Goal: Obtain resource: Download file/media

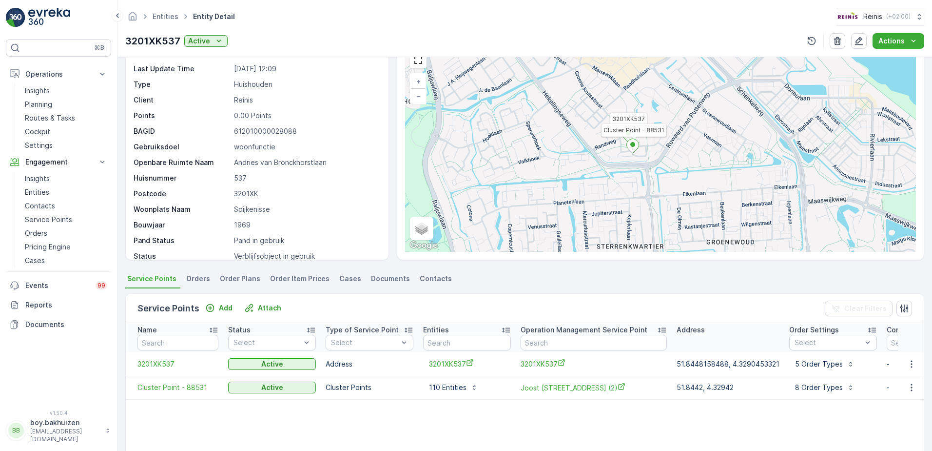
scroll to position [39, 0]
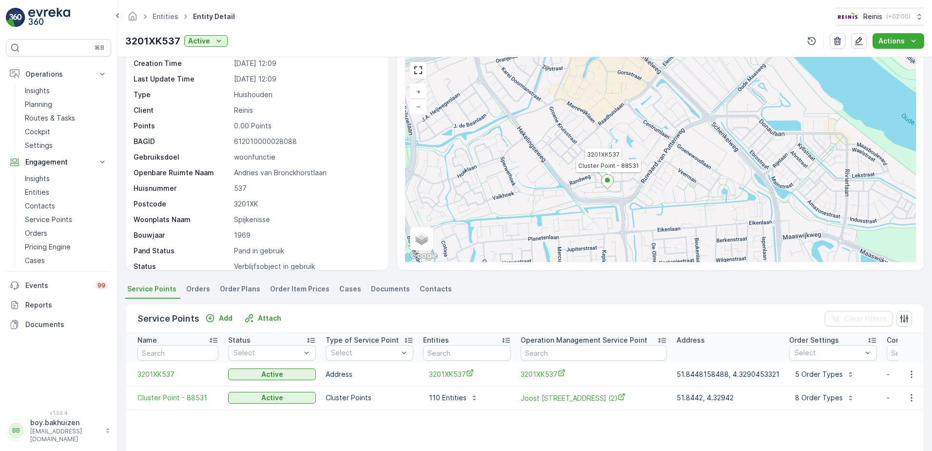
drag, startPoint x: 574, startPoint y: 183, endPoint x: 553, endPoint y: 176, distance: 22.1
click at [552, 178] on div "3201XK537 Cluster Point - 88531 + − Satellite Roadmap Terrain Hybrid Leaflet Ke…" at bounding box center [660, 159] width 511 height 205
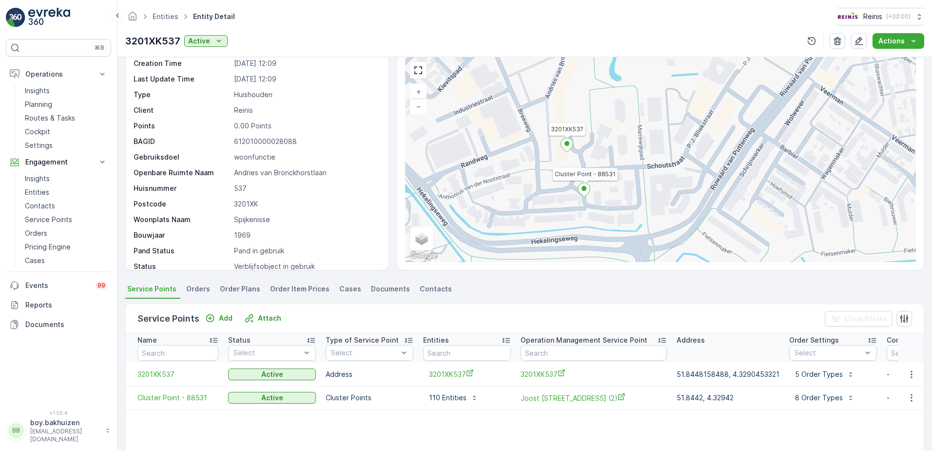
drag, startPoint x: 658, startPoint y: 141, endPoint x: 668, endPoint y: 128, distance: 16.7
click at [668, 128] on div "3201XK537 Cluster Point - 88531 + − Satellite Roadmap Terrain Hybrid Leaflet Ke…" at bounding box center [660, 159] width 511 height 205
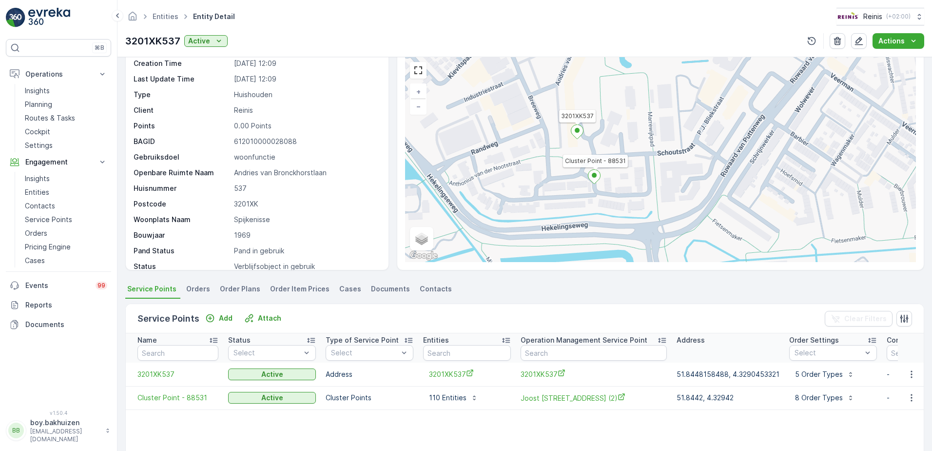
click at [507, 180] on div "3201XK537 Cluster Point - 88531 + − Satellite Roadmap Terrain Hybrid Leaflet Ke…" at bounding box center [660, 159] width 511 height 205
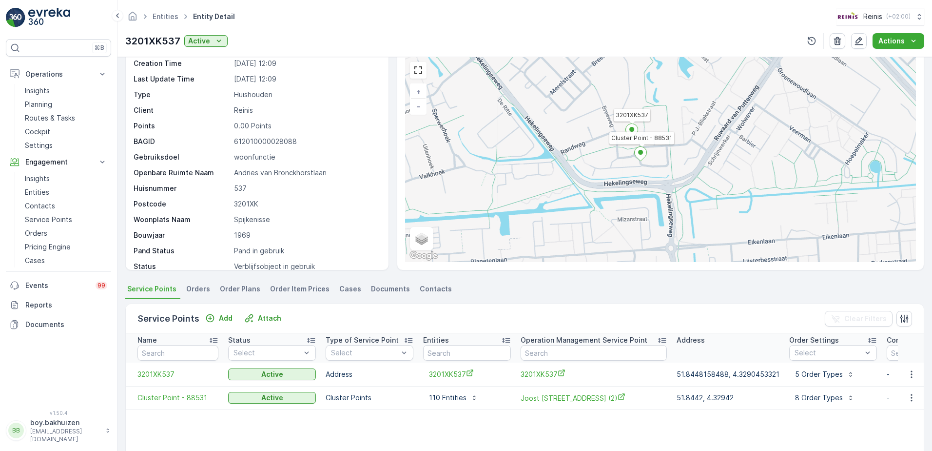
drag, startPoint x: 675, startPoint y: 199, endPoint x: 751, endPoint y: 180, distance: 77.9
click at [751, 180] on div "3201XK537 Cluster Point - 88531 + − Satellite Roadmap Terrain Hybrid Leaflet Ke…" at bounding box center [660, 159] width 511 height 205
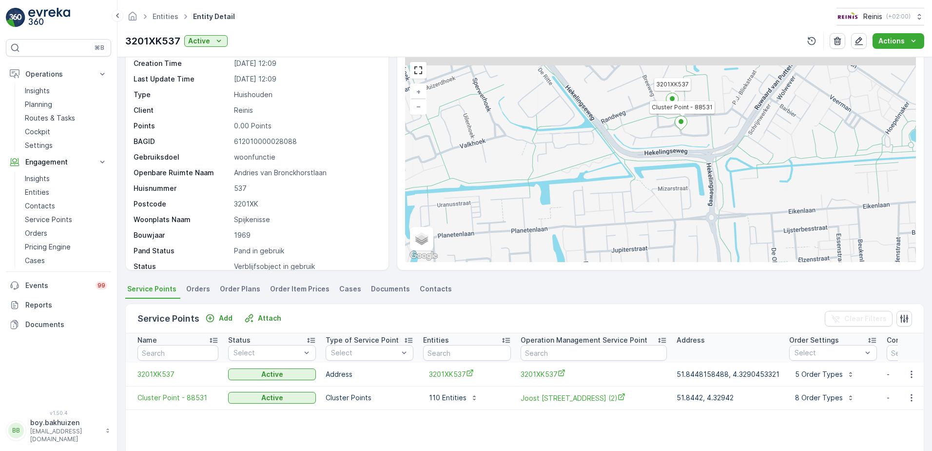
drag, startPoint x: 534, startPoint y: 163, endPoint x: 523, endPoint y: 193, distance: 32.0
click at [523, 193] on div "3201XK537 Cluster Point - 88531 + − Satellite Roadmap Terrain Hybrid Leaflet Ke…" at bounding box center [660, 159] width 511 height 205
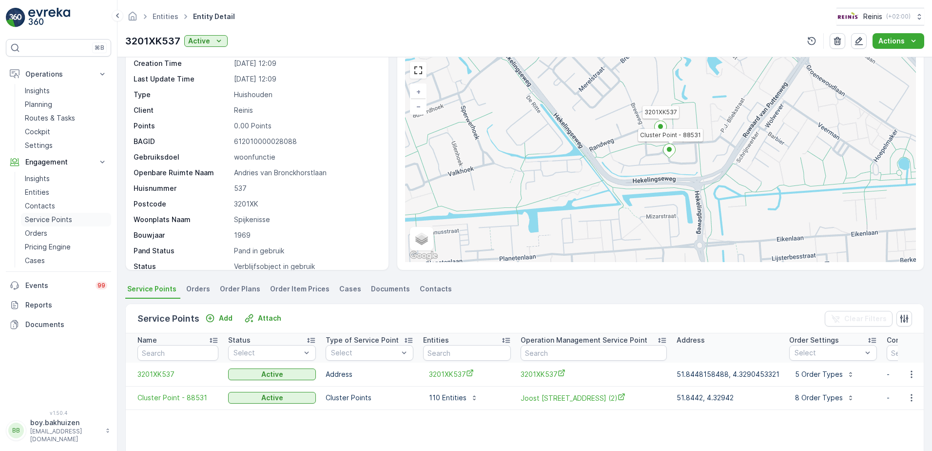
click at [39, 218] on p "Service Points" at bounding box center [48, 220] width 47 height 10
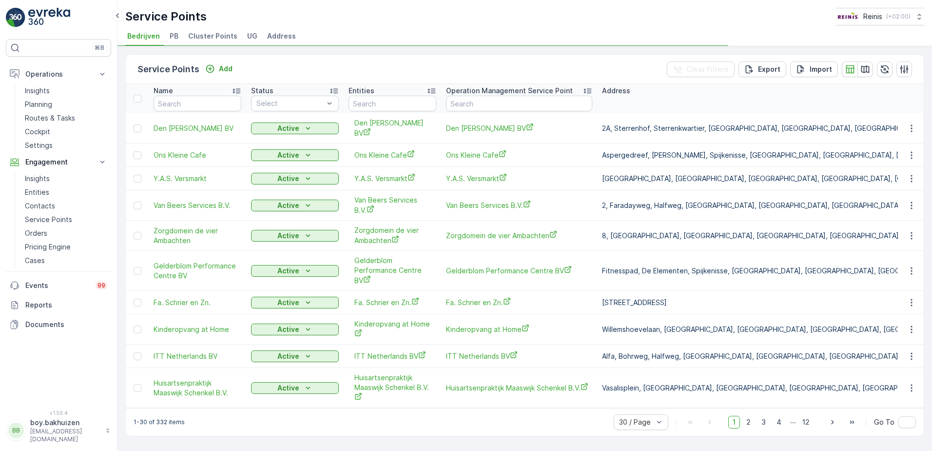
click at [215, 35] on span "Cluster Points" at bounding box center [212, 36] width 49 height 10
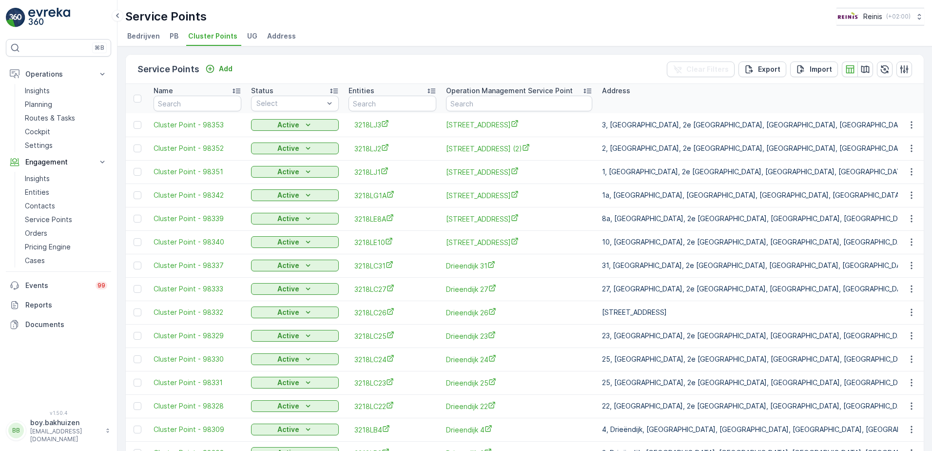
drag, startPoint x: 773, startPoint y: 67, endPoint x: 773, endPoint y: 78, distance: 11.2
click at [773, 67] on p "Export" at bounding box center [769, 69] width 22 height 10
click at [789, 57] on span "reports" at bounding box center [845, 59] width 132 height 10
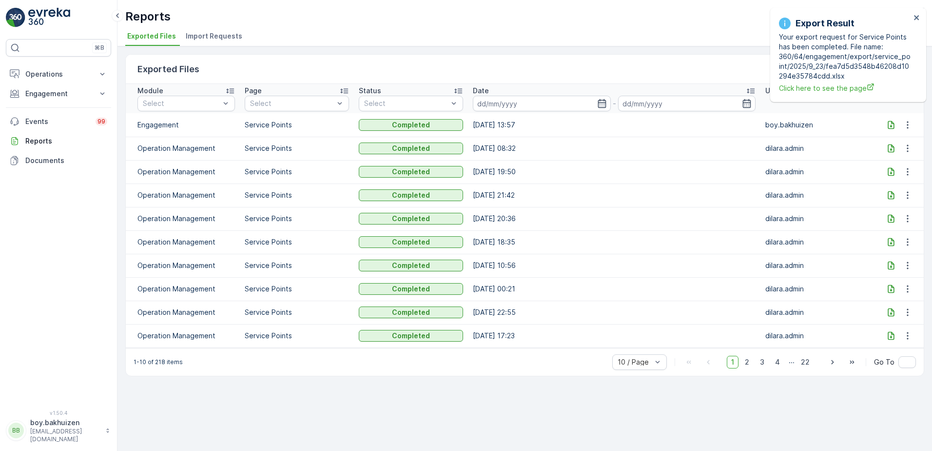
click at [889, 125] on icon at bounding box center [892, 125] width 10 height 10
click at [909, 124] on icon "button" at bounding box center [908, 125] width 10 height 10
click at [909, 125] on icon "button" at bounding box center [908, 125] width 10 height 10
click at [890, 126] on icon at bounding box center [891, 124] width 6 height 8
